Goal: Task Accomplishment & Management: Use online tool/utility

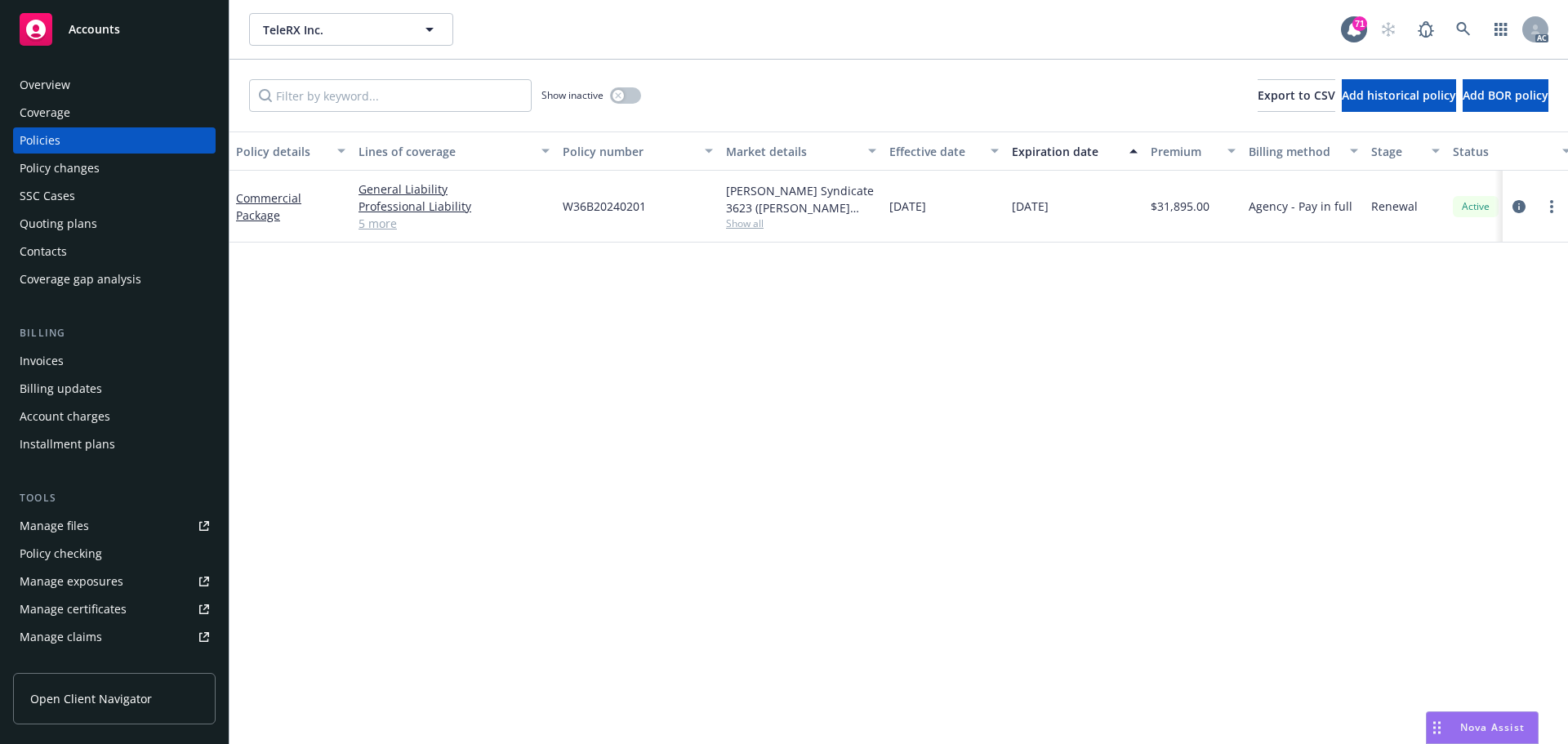
click at [749, 223] on span "Show all" at bounding box center [802, 224] width 150 height 14
click at [1167, 378] on div "Policy details Lines of coverage Policy number Market details Effective date Ex…" at bounding box center [898, 437] width 1339 height 612
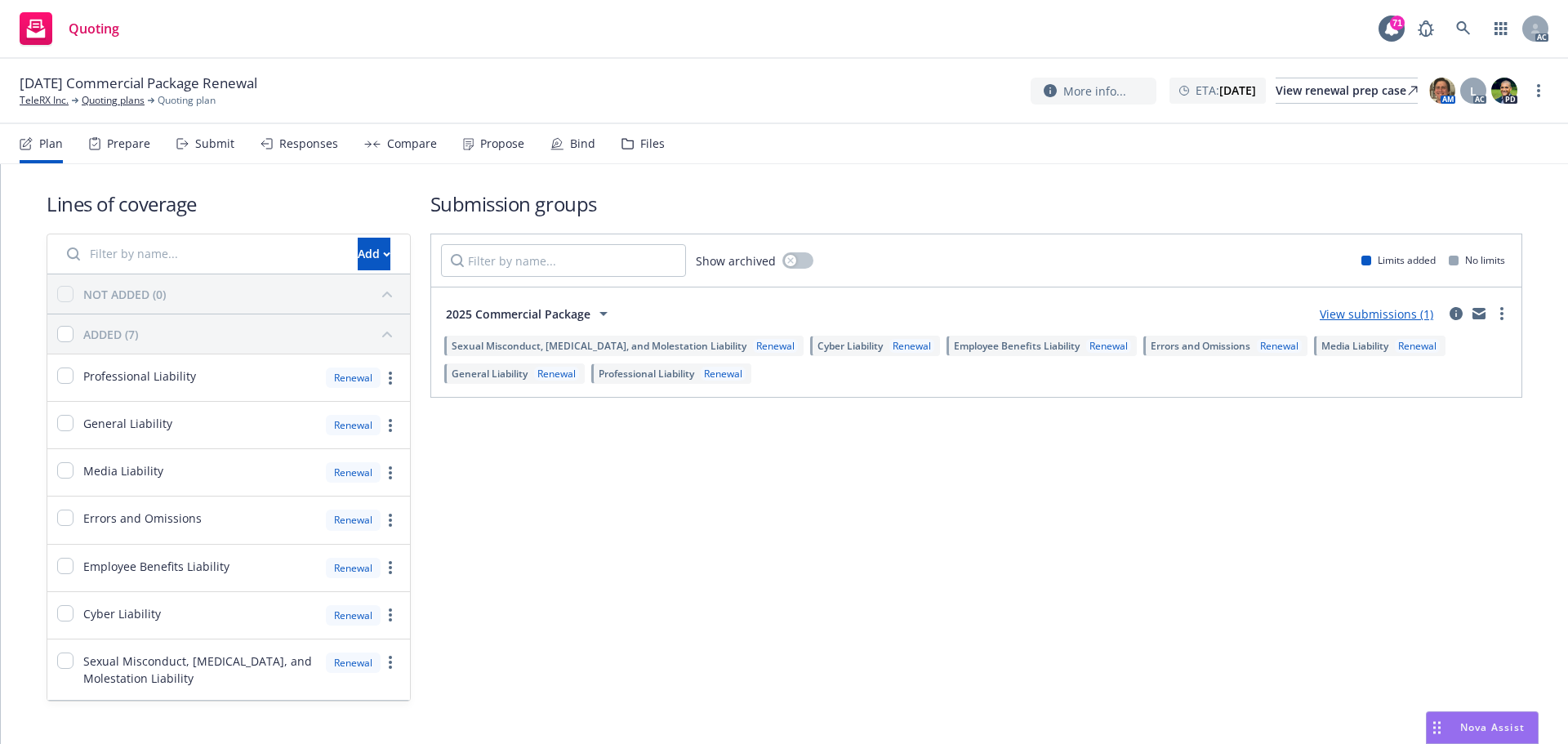
click at [216, 152] on div "Submit" at bounding box center [205, 144] width 58 height 39
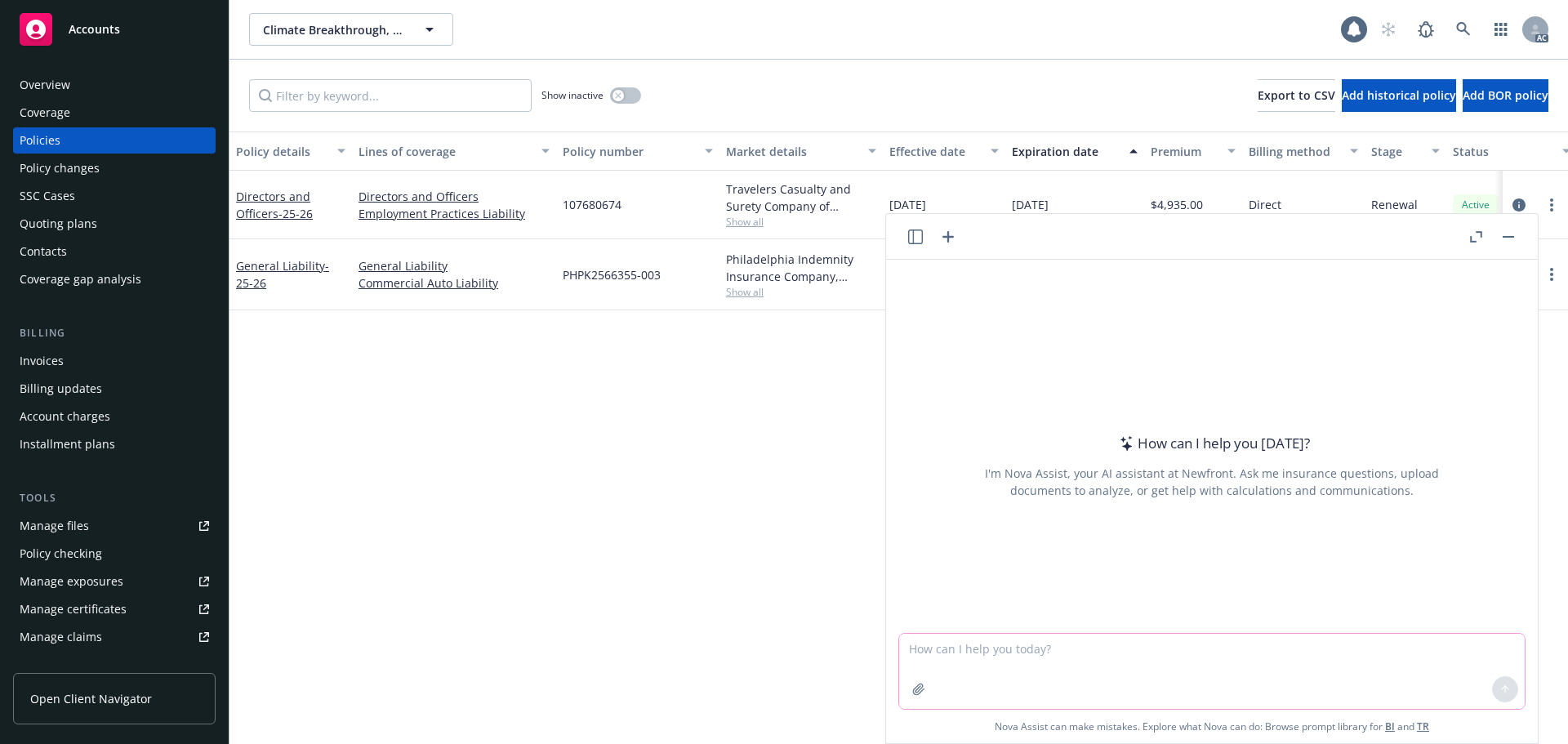
click at [983, 667] on textarea at bounding box center [1212, 671] width 626 height 75
paste textarea "so we reassign the case back to you as the insured still have not paid"
type textarea "refine ' so we reassign the case back to you as the insured still have not paid'"
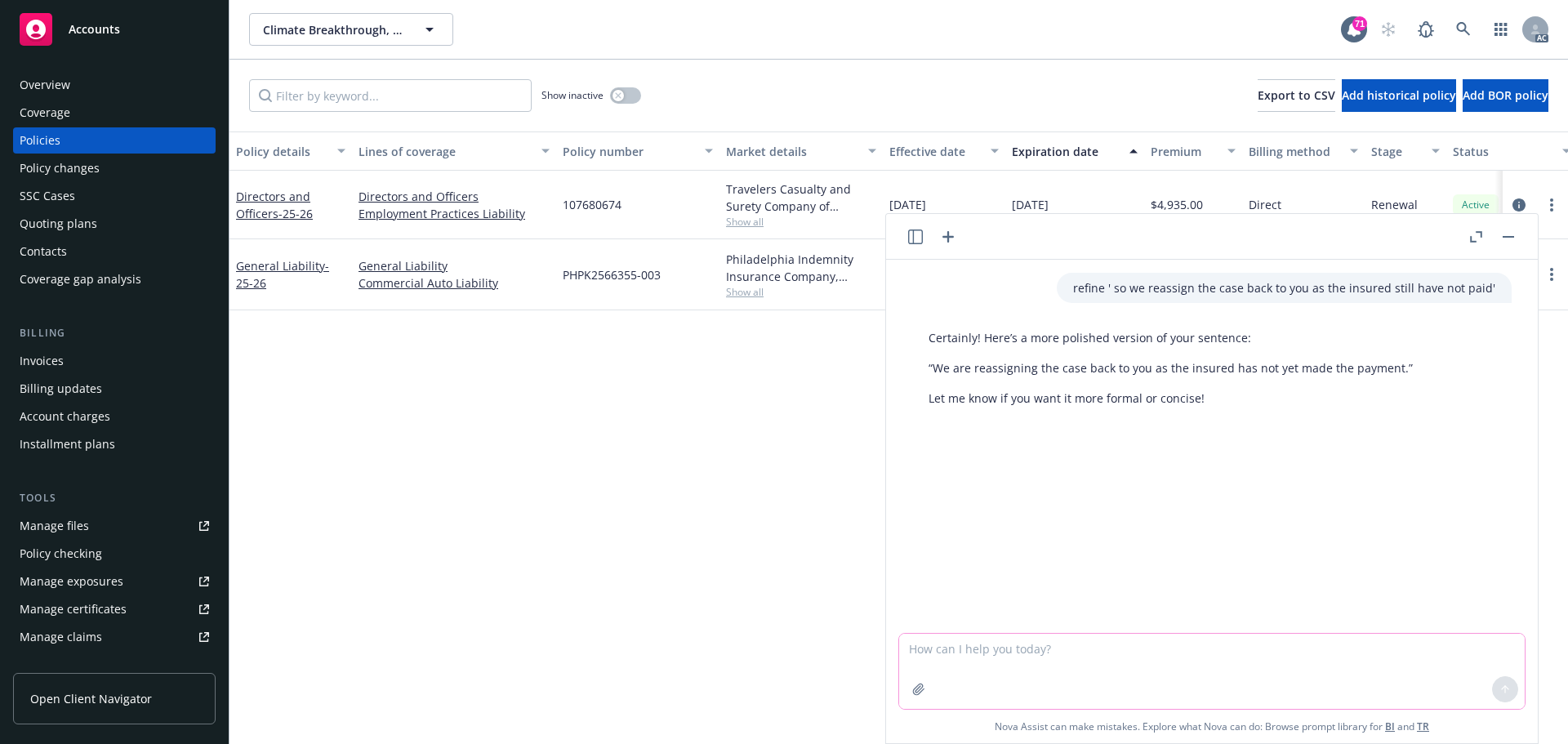
click at [1183, 652] on textarea at bounding box center [1212, 671] width 626 height 75
type textarea "use paid"
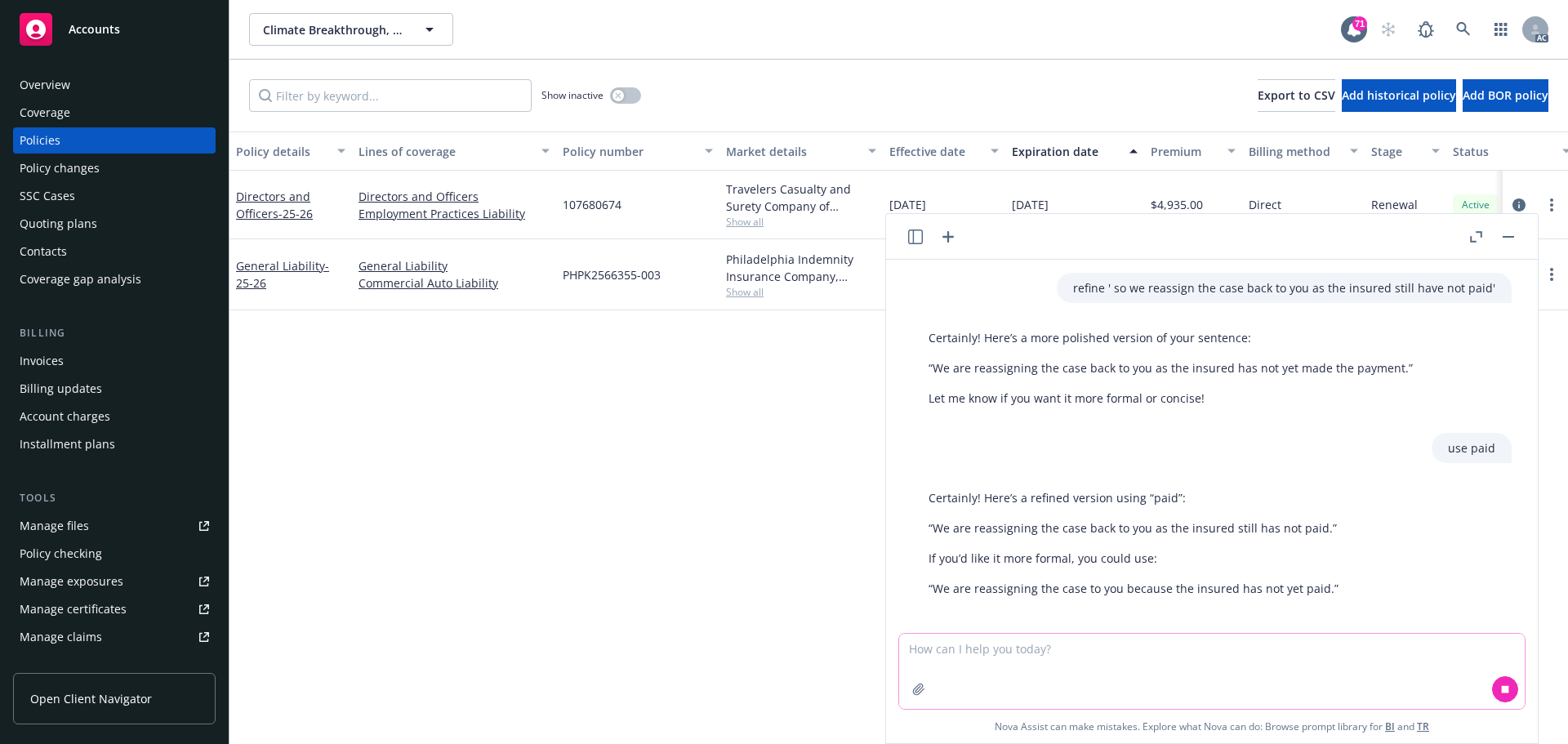
scroll to position [10, 0]
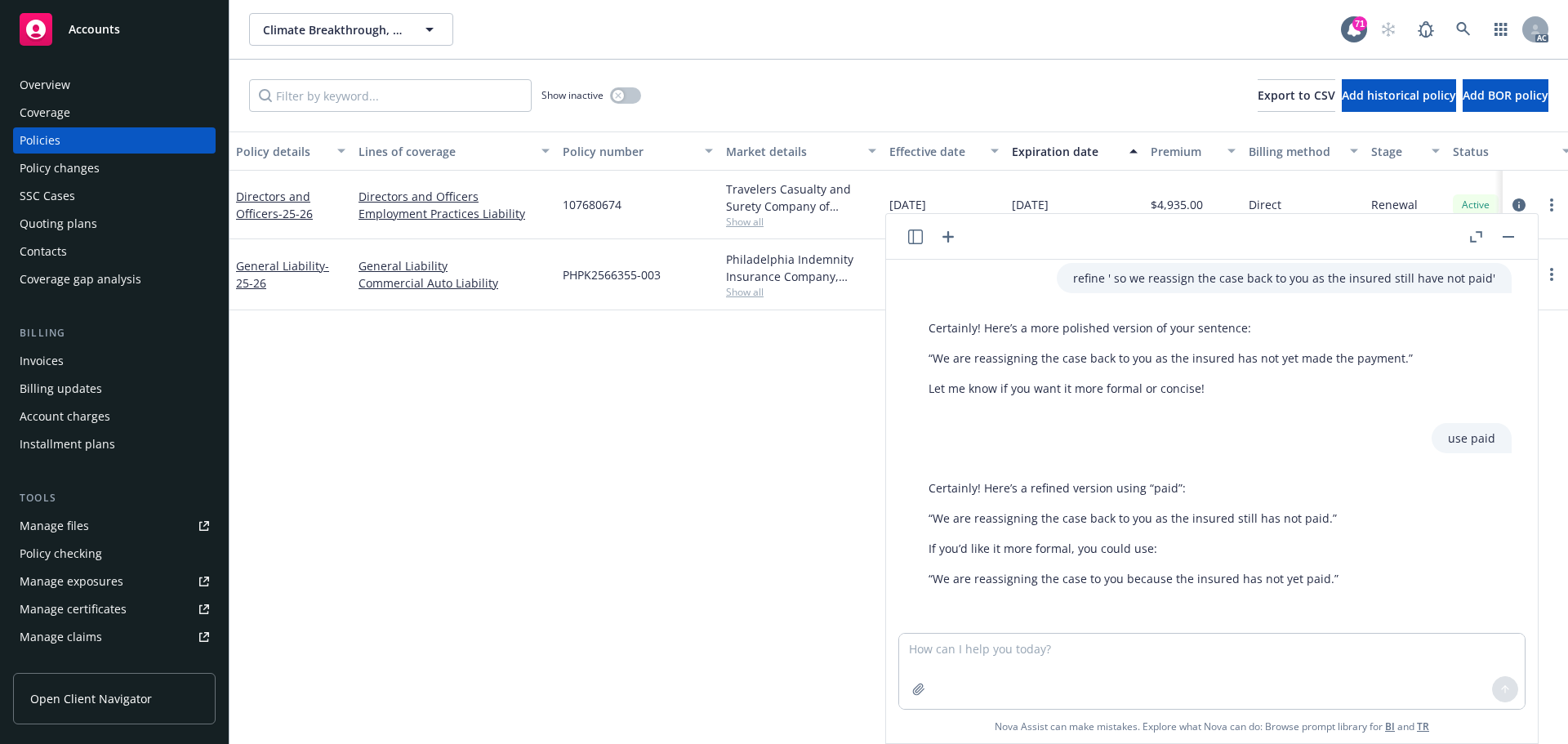
click at [1506, 237] on rect "button" at bounding box center [1508, 237] width 12 height 2
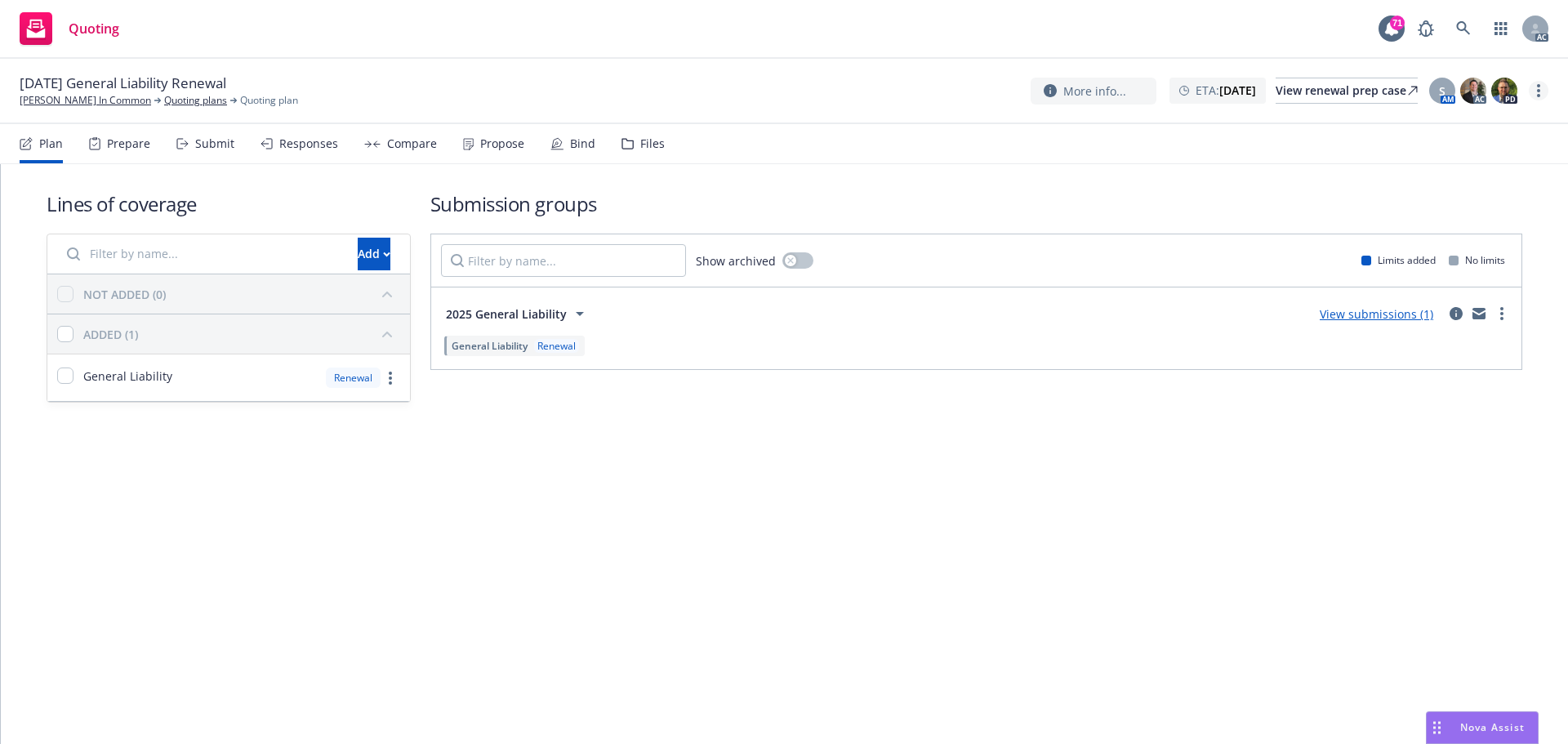
click at [1542, 94] on link "more" at bounding box center [1539, 91] width 20 height 20
click at [1465, 122] on link "Copy logging email" at bounding box center [1457, 123] width 183 height 32
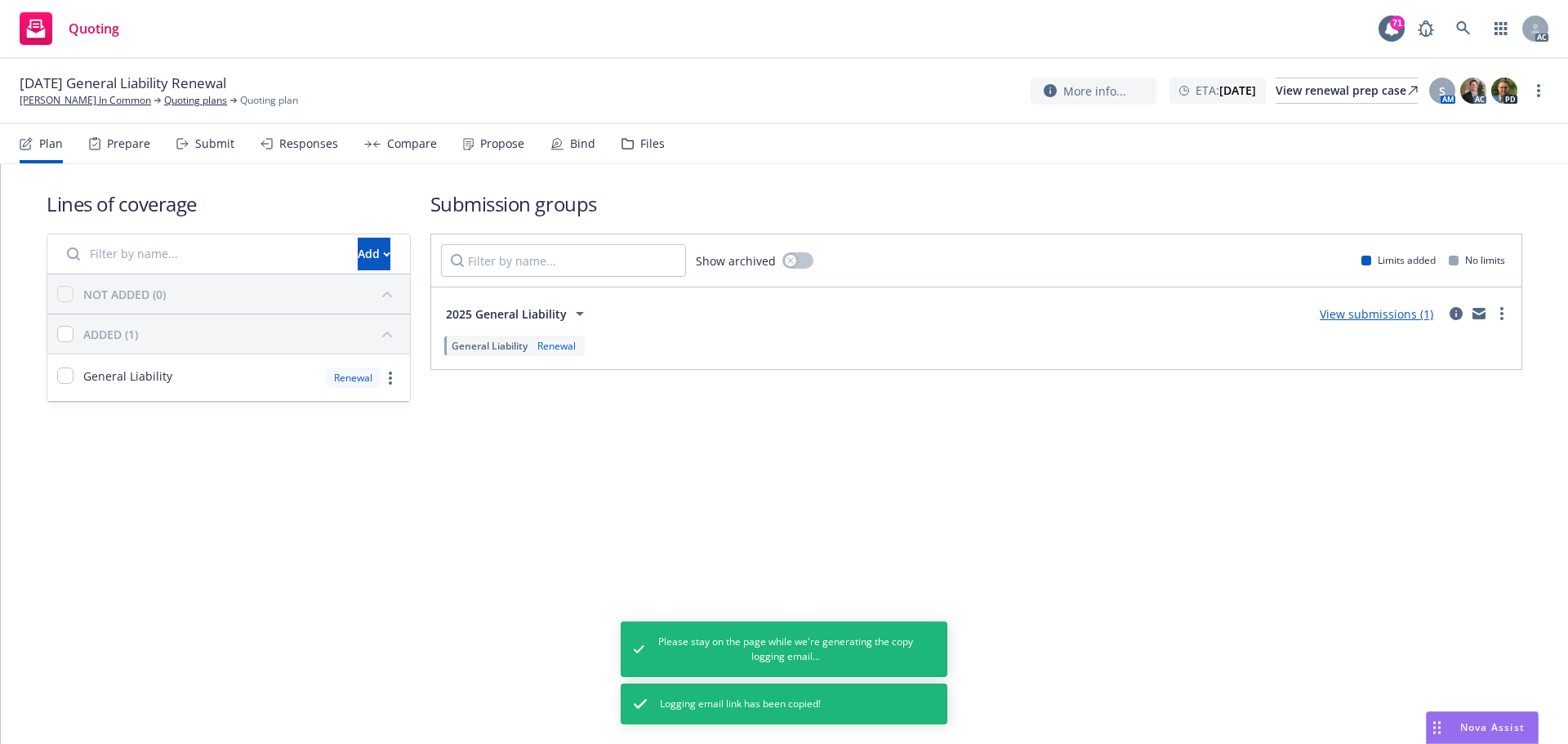
click at [202, 150] on div "Submit" at bounding box center [215, 144] width 39 height 13
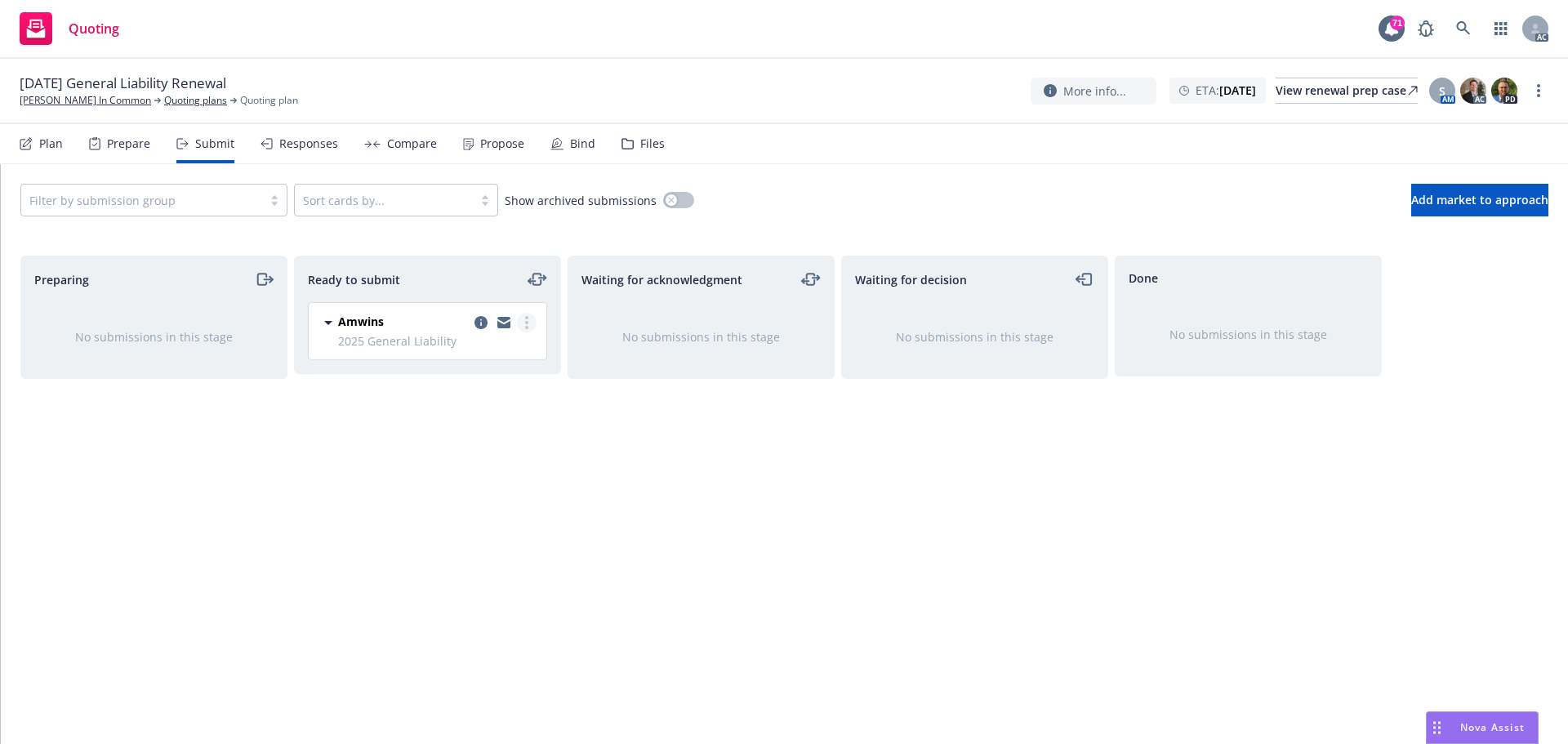
click at [528, 322] on link "more" at bounding box center [526, 322] width 20 height 20
click at [467, 392] on span "Log acknowledgement" at bounding box center [452, 389] width 161 height 16
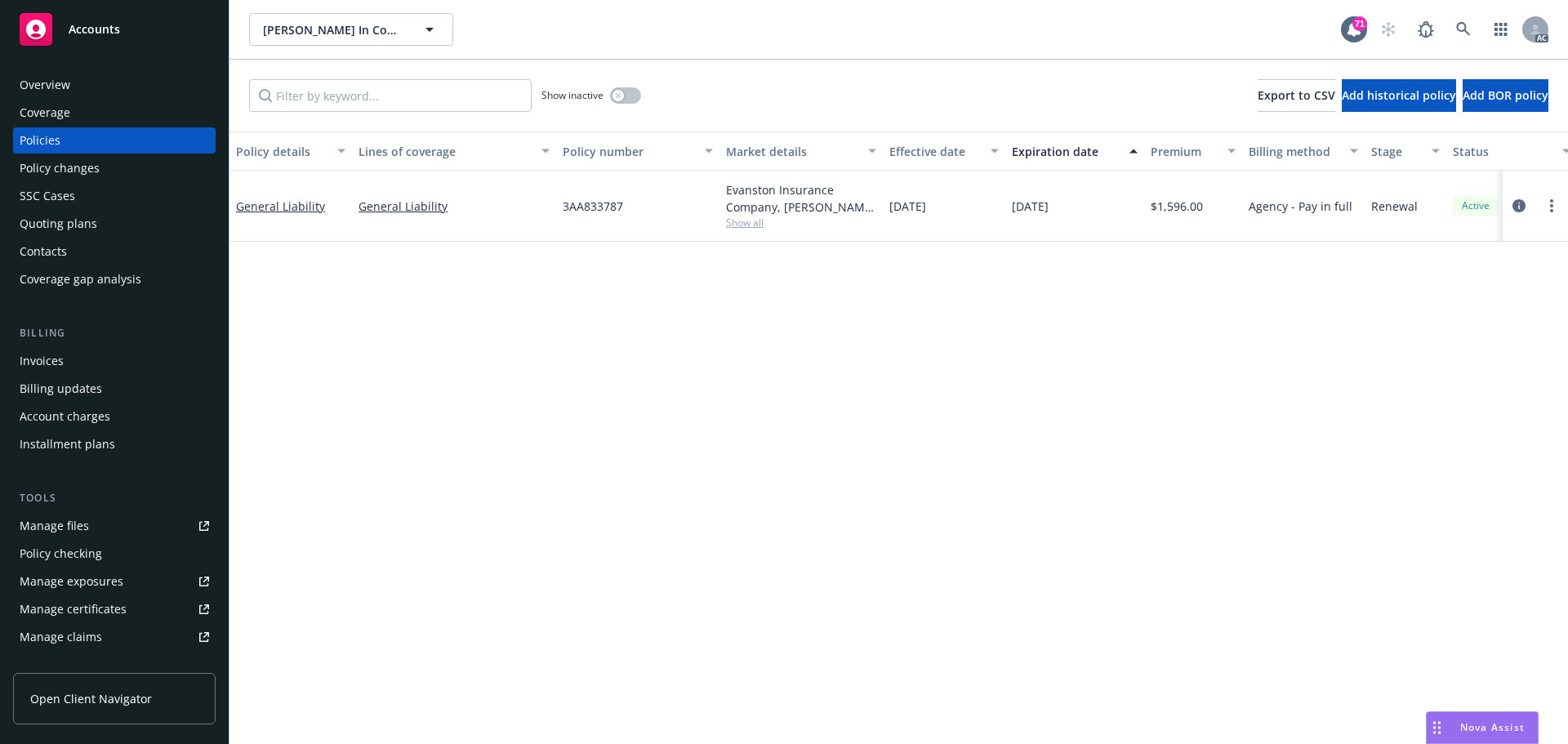
click at [976, 412] on div "Policy details Lines of coverage Policy number Market details Effective date Ex…" at bounding box center [898, 437] width 1339 height 612
click at [69, 79] on div "Overview" at bounding box center [114, 85] width 189 height 26
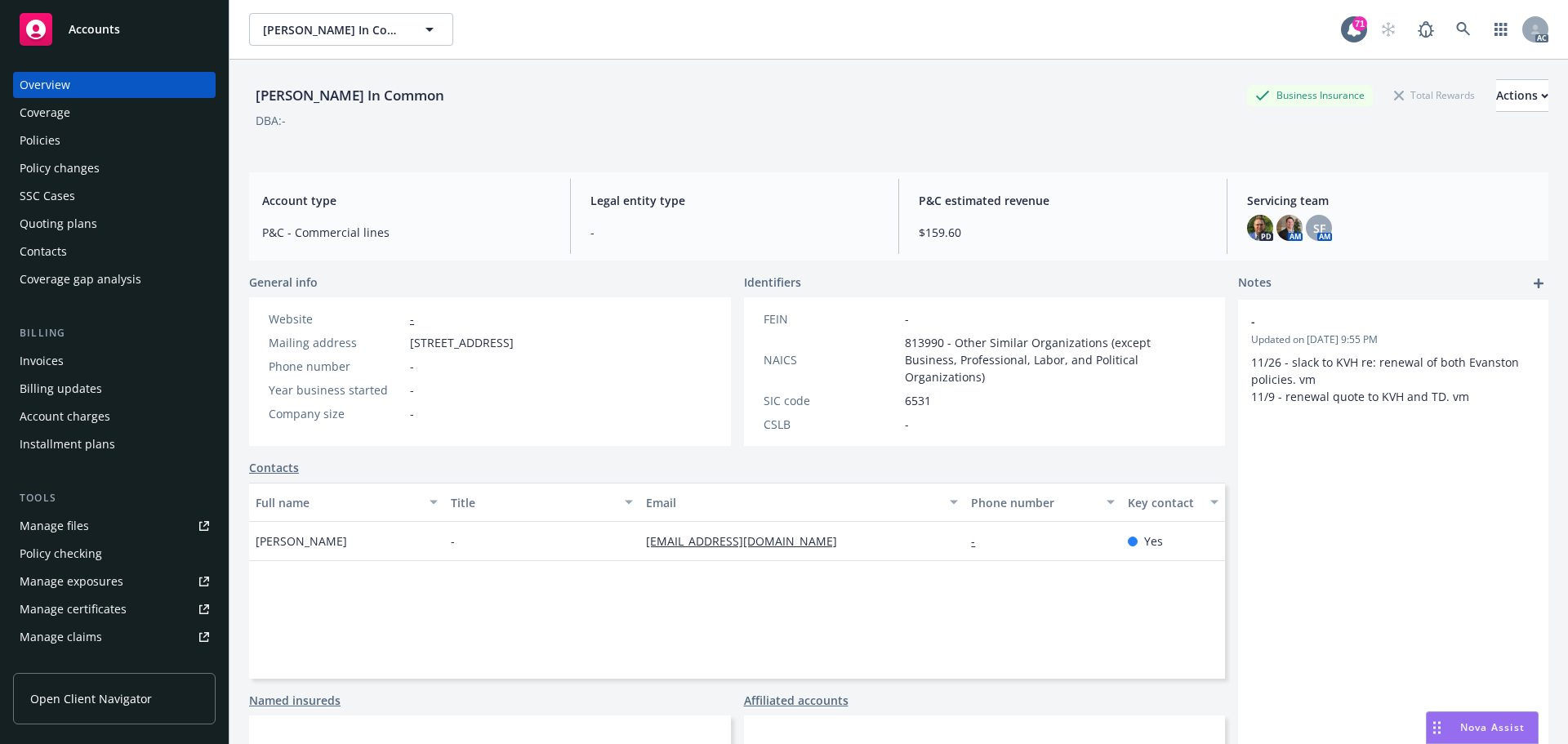
click at [887, 48] on div "[PERSON_NAME] In Common Georges Tenant In Common 71 AC" at bounding box center [898, 29] width 1339 height 59
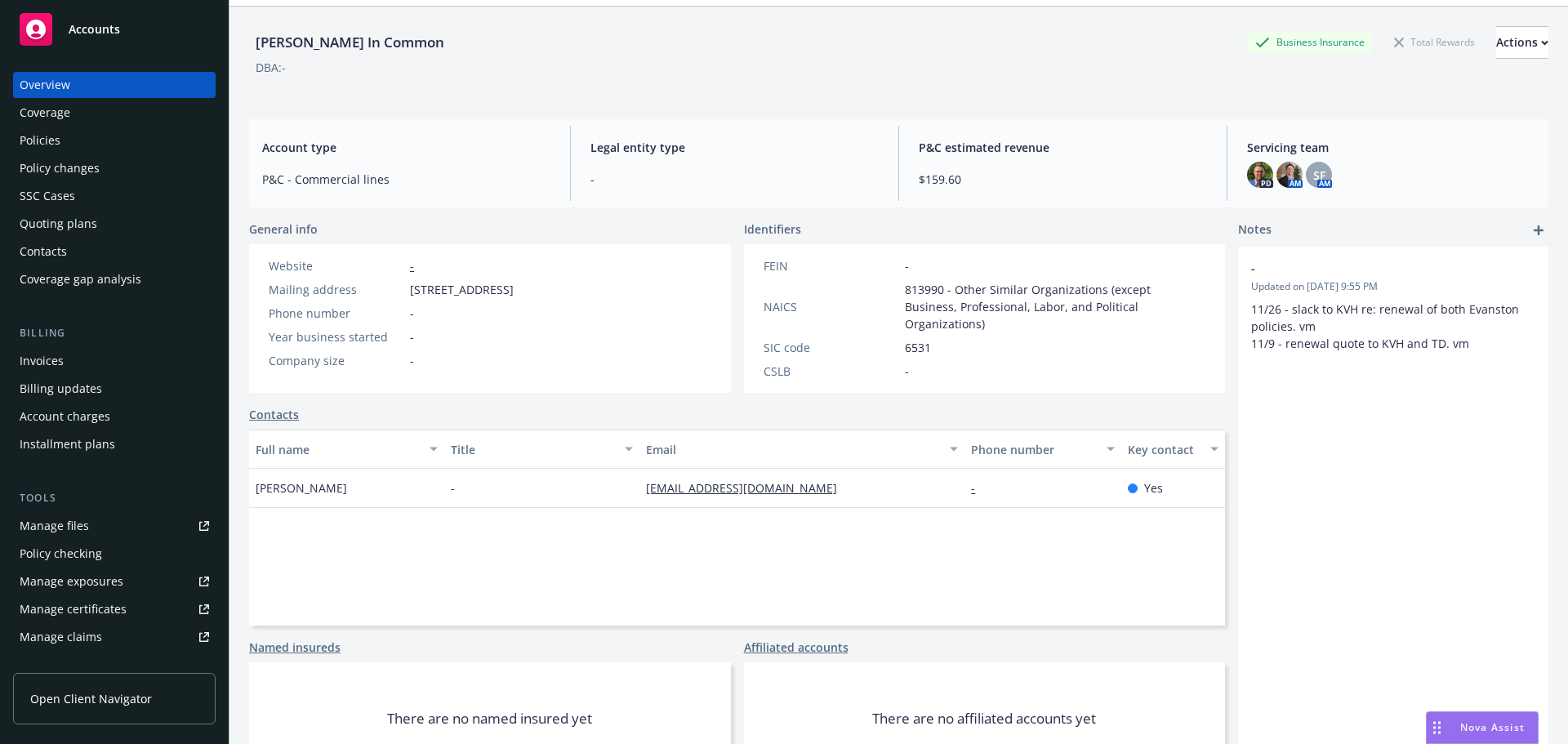
scroll to position [82, 0]
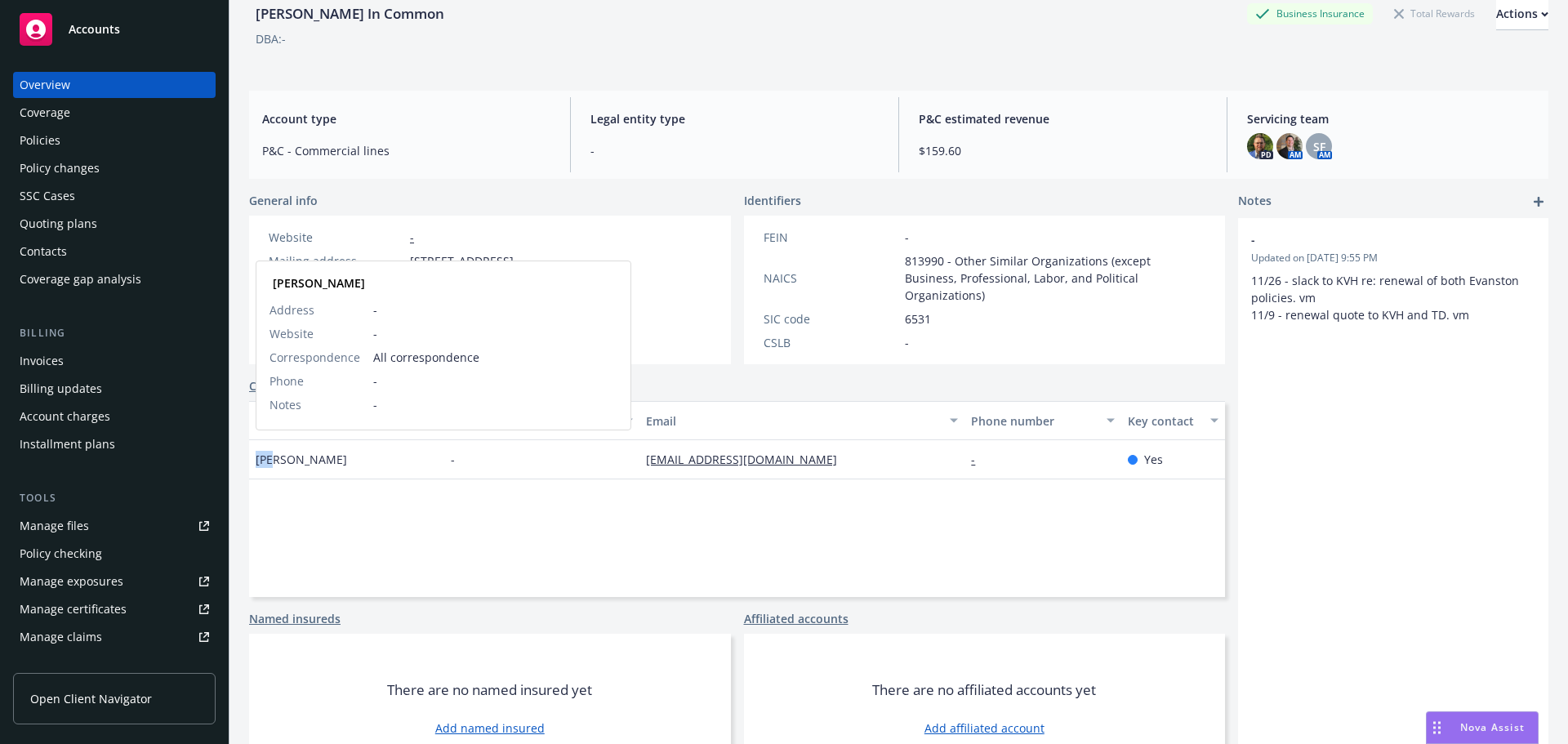
drag, startPoint x: 275, startPoint y: 452, endPoint x: 259, endPoint y: 454, distance: 16.1
click at [259, 454] on span "[PERSON_NAME]" at bounding box center [302, 460] width 92 height 18
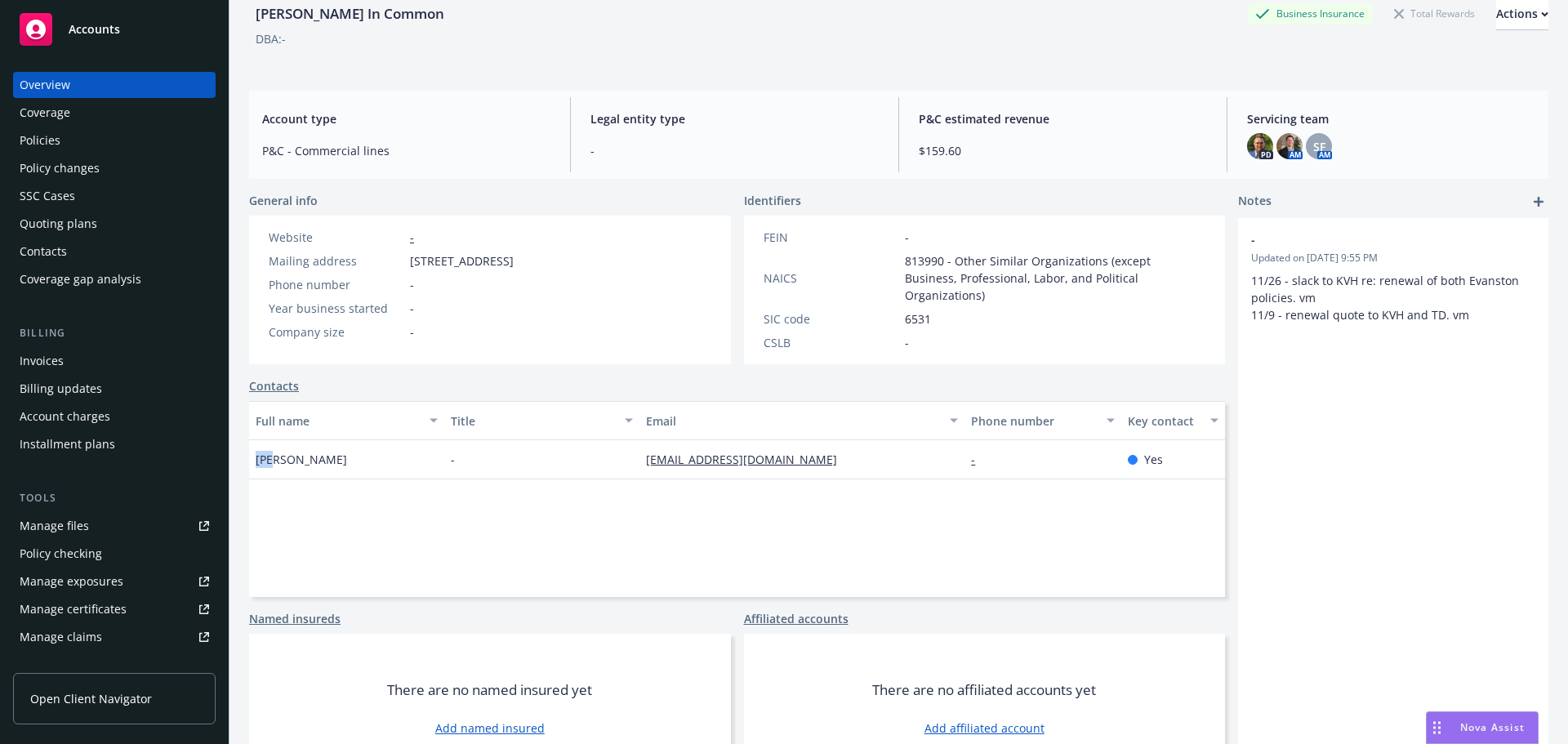
click at [240, 535] on div "[PERSON_NAME] In Common Business Insurance Total Rewards Actions DBA: - Account…" at bounding box center [898, 350] width 1339 height 744
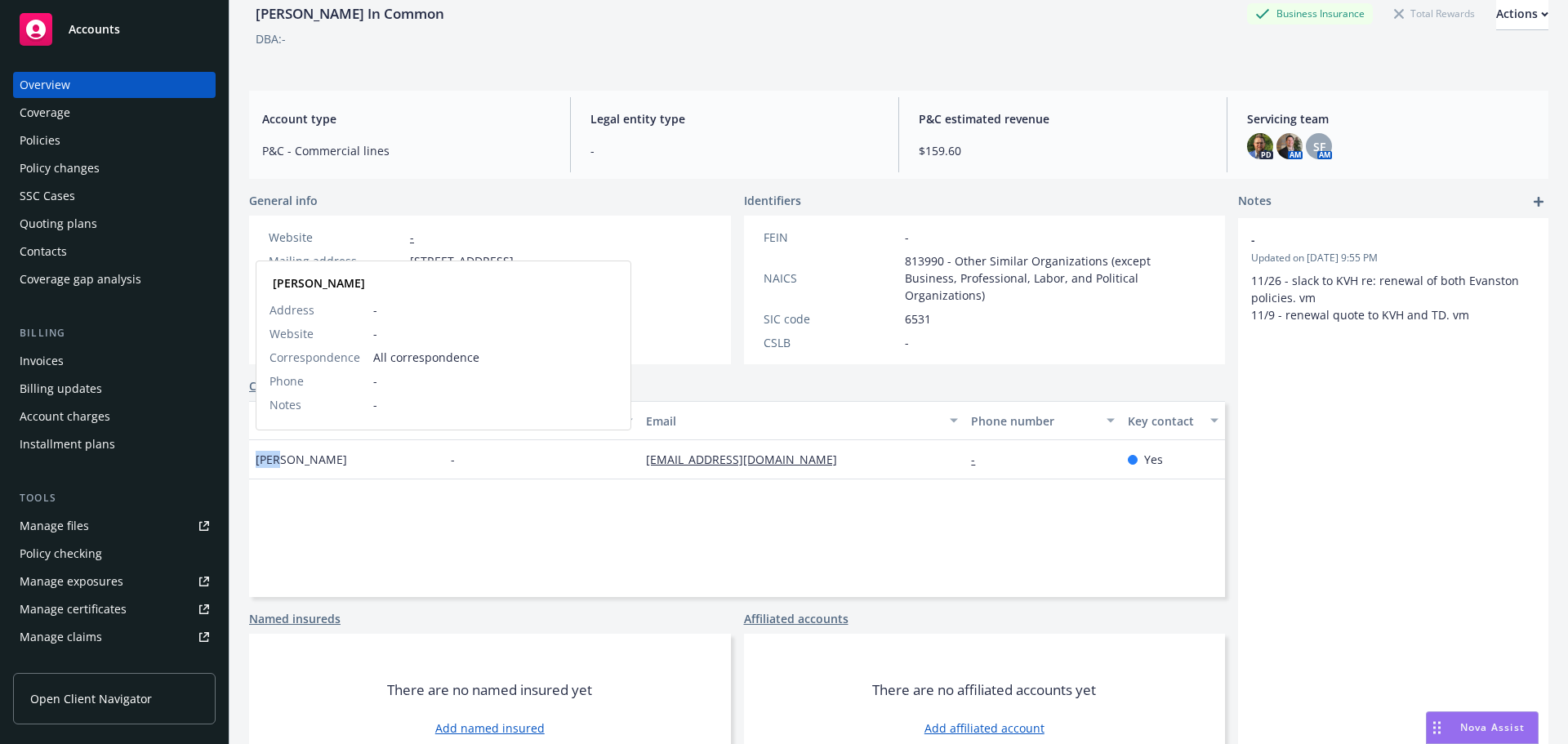
drag, startPoint x: 277, startPoint y: 455, endPoint x: 259, endPoint y: 457, distance: 18.1
click at [259, 457] on span "[PERSON_NAME]" at bounding box center [302, 460] width 92 height 18
copy span "[PERSON_NAME]"
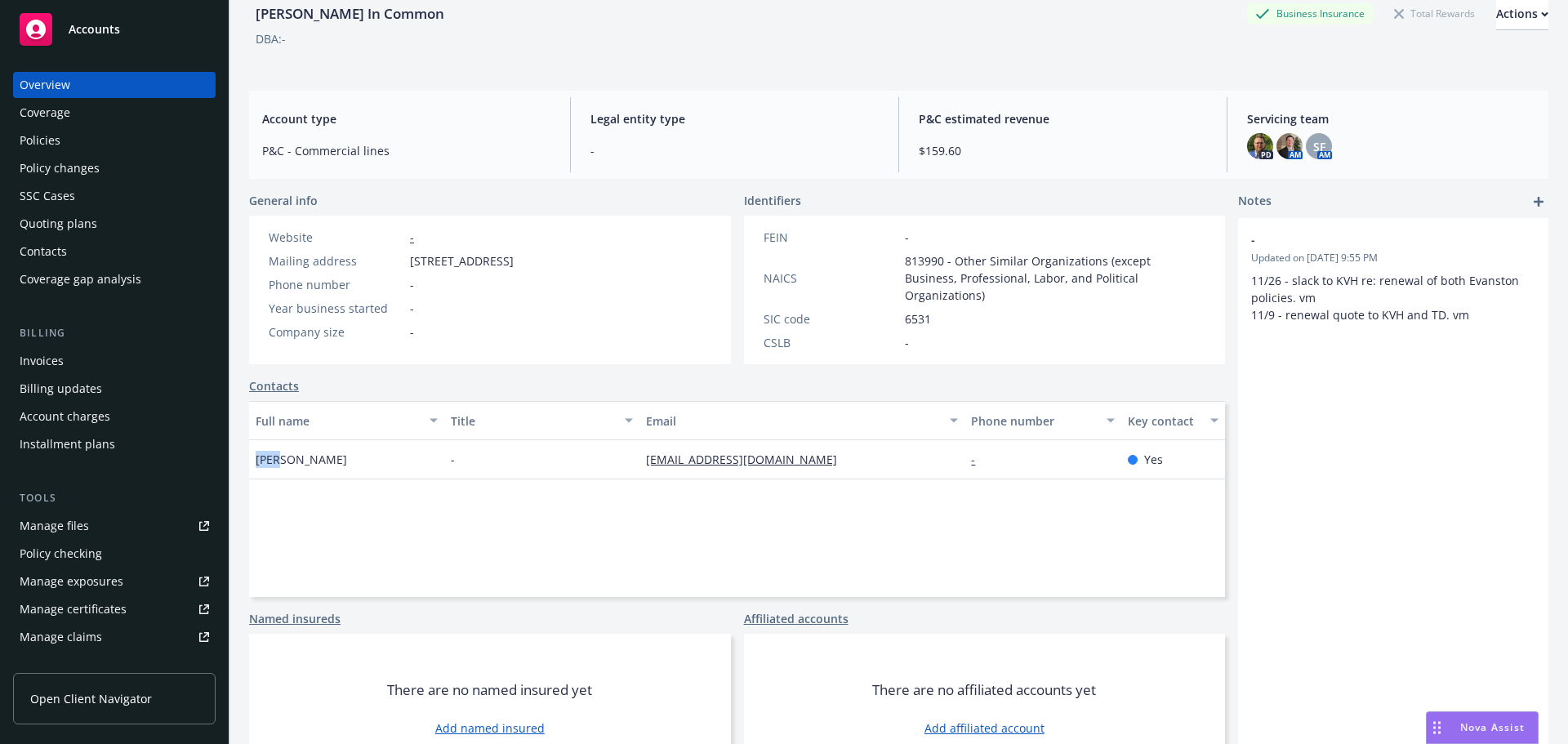
drag, startPoint x: 239, startPoint y: 503, endPoint x: 279, endPoint y: 506, distance: 40.1
click at [242, 503] on div "[PERSON_NAME] In Common Business Insurance Total Rewards Actions DBA: - Account…" at bounding box center [898, 350] width 1339 height 744
click at [281, 507] on div "Full name Title Email Phone number Key contact [PERSON_NAME] - [PERSON_NAME][EM…" at bounding box center [737, 499] width 976 height 196
